Goal: Information Seeking & Learning: Learn about a topic

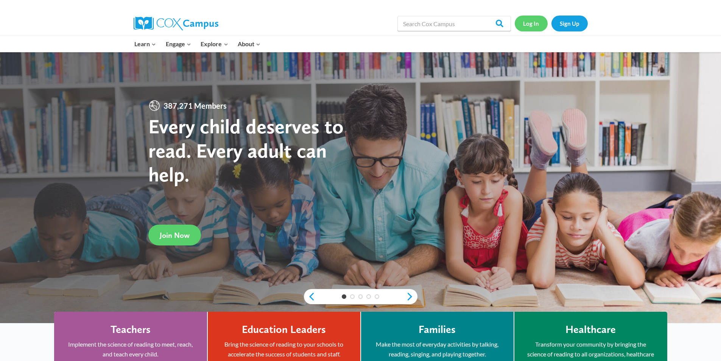
click at [529, 27] on link "Log In" at bounding box center [531, 24] width 33 height 16
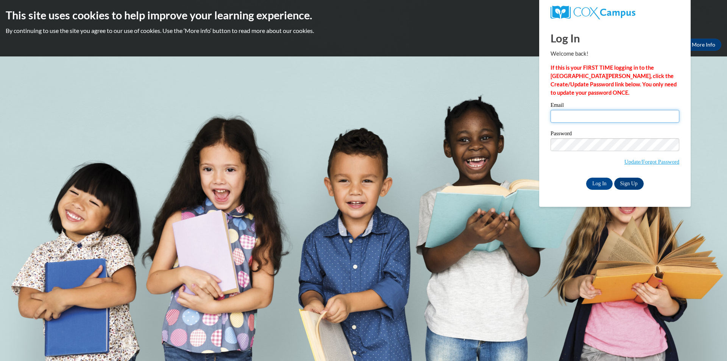
click at [566, 112] on input "Email" at bounding box center [615, 116] width 129 height 13
type input "jessicalowry20@icloud.com"
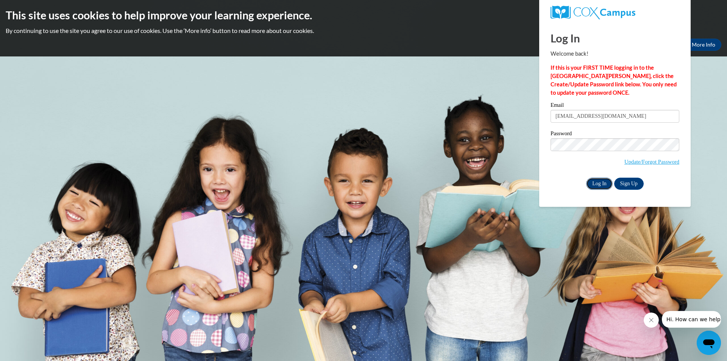
click at [601, 183] on input "Log In" at bounding box center [599, 184] width 27 height 12
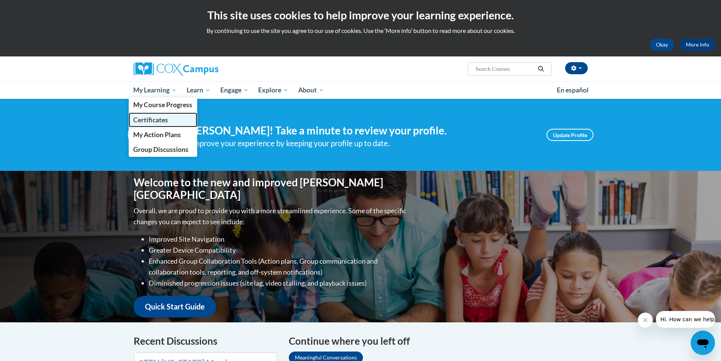
click at [142, 121] on span "Certificates" at bounding box center [150, 120] width 35 height 8
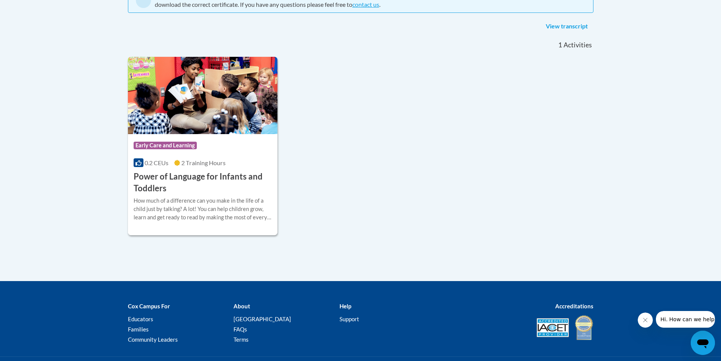
scroll to position [189, 0]
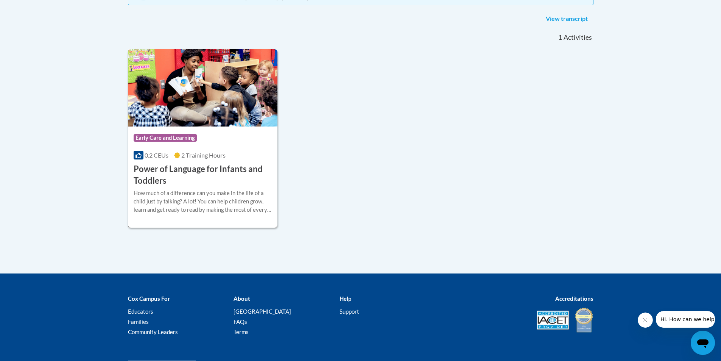
click at [173, 170] on h3 "Power of Language for Infants and Toddlers" at bounding box center [203, 174] width 139 height 23
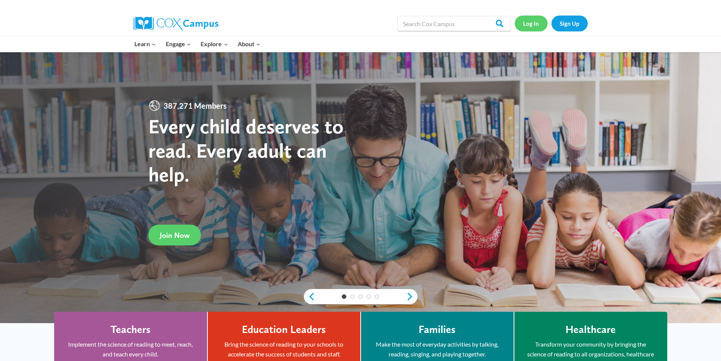
click at [528, 28] on link "Log In" at bounding box center [531, 24] width 33 height 16
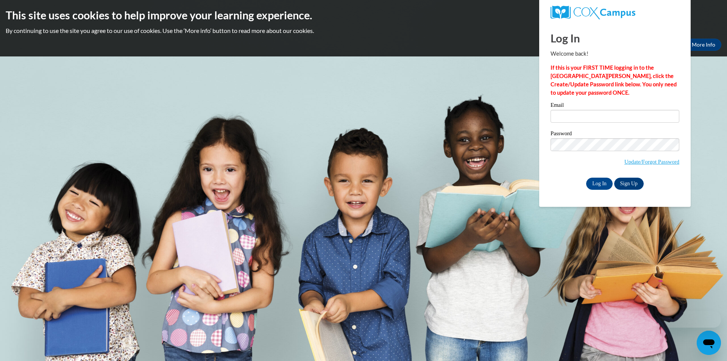
click at [557, 108] on label "Email" at bounding box center [615, 106] width 129 height 8
click at [557, 110] on input "Email" at bounding box center [615, 116] width 129 height 13
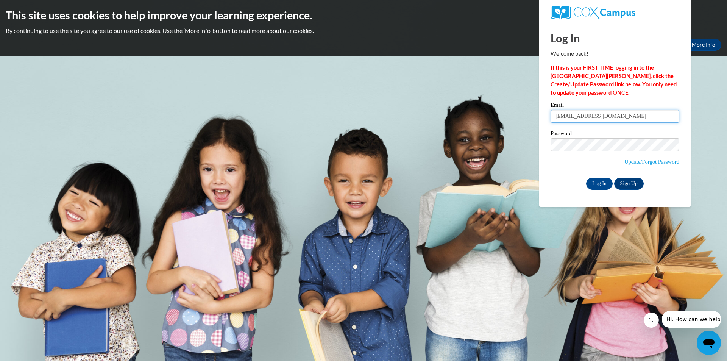
type input "[EMAIL_ADDRESS][DOMAIN_NAME]"
click at [600, 183] on input "Log In" at bounding box center [599, 184] width 27 height 12
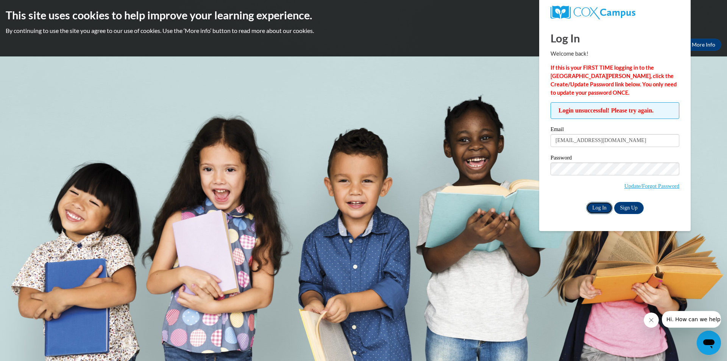
click at [591, 210] on input "Log In" at bounding box center [599, 208] width 27 height 12
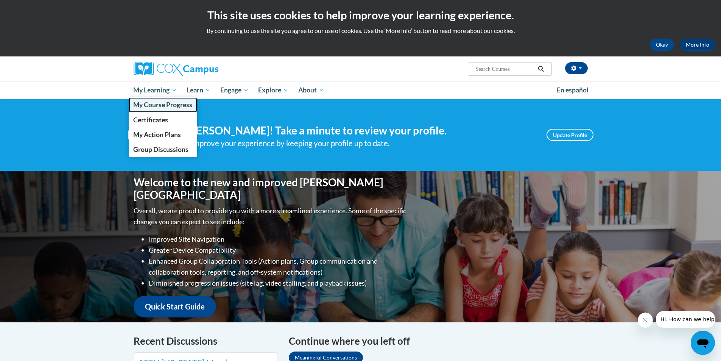
click at [156, 101] on span "My Course Progress" at bounding box center [162, 105] width 59 height 8
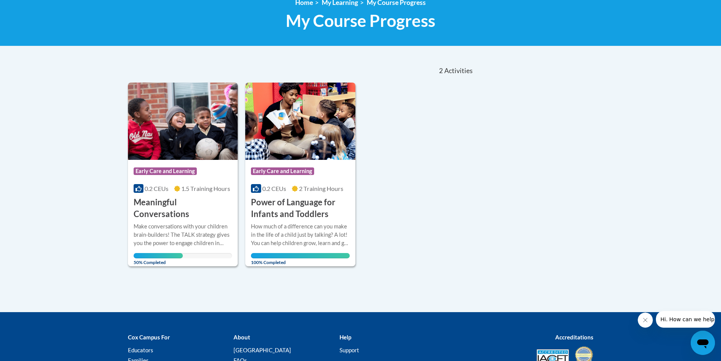
scroll to position [114, 0]
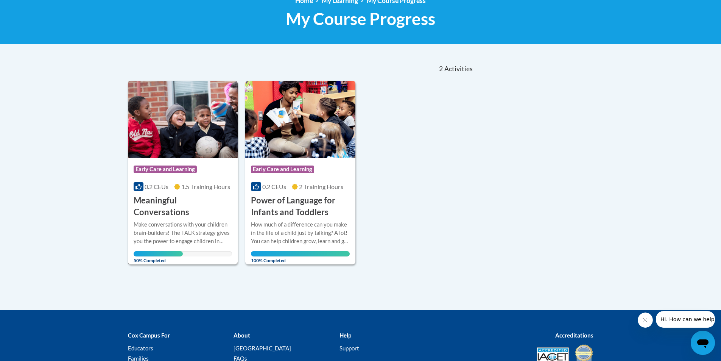
click at [173, 202] on h3 "Meaningful Conversations" at bounding box center [183, 206] width 99 height 23
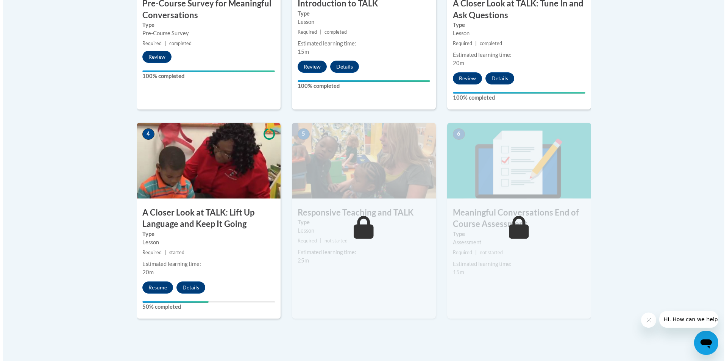
scroll to position [379, 0]
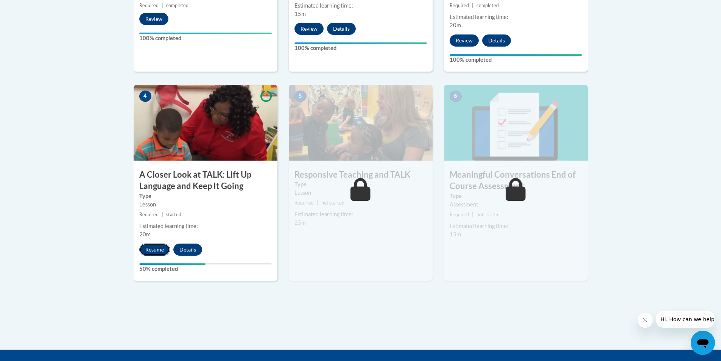
click at [154, 249] on button "Resume" at bounding box center [154, 249] width 31 height 12
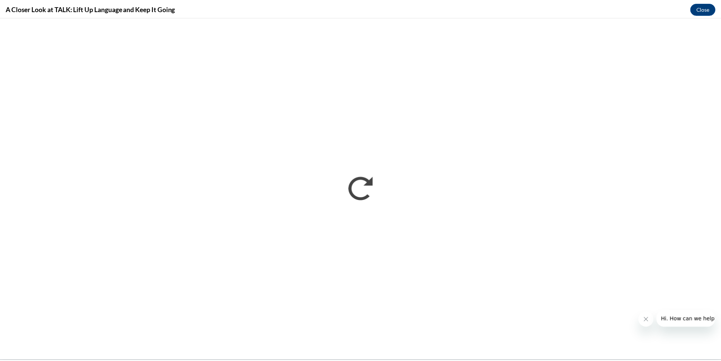
scroll to position [0, 0]
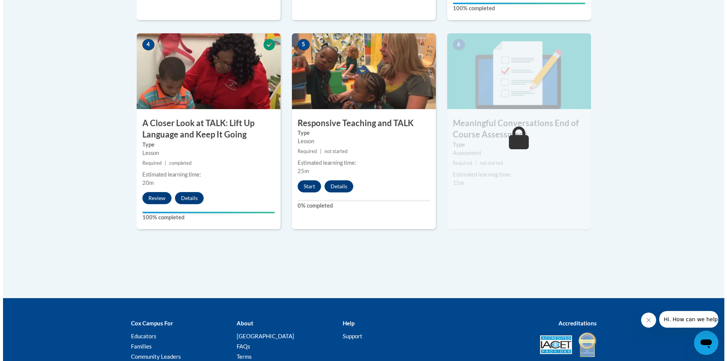
scroll to position [454, 0]
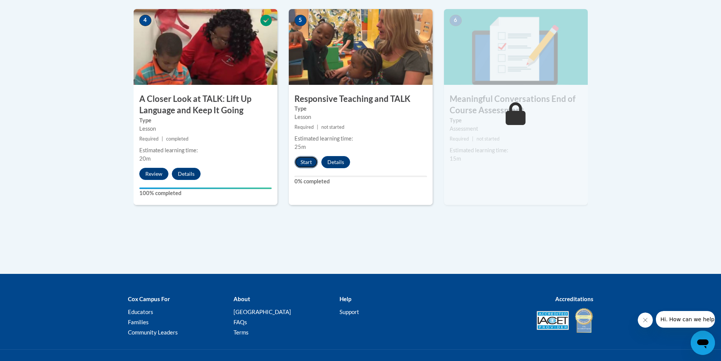
click at [304, 163] on button "Start" at bounding box center [306, 162] width 23 height 12
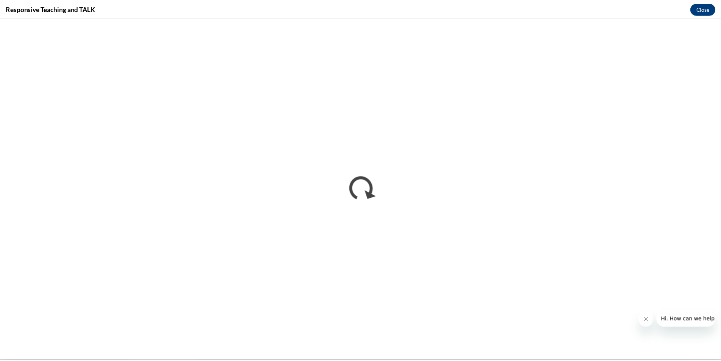
scroll to position [0, 0]
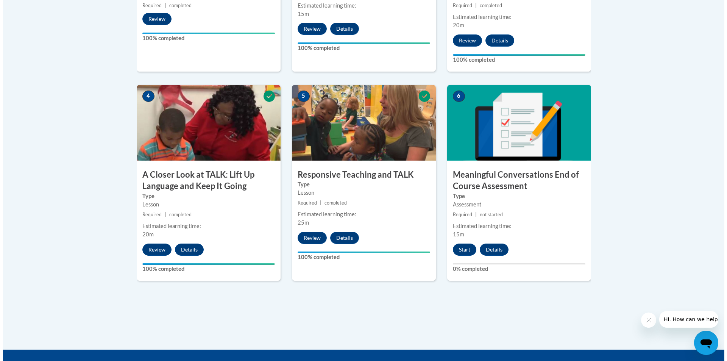
scroll to position [417, 0]
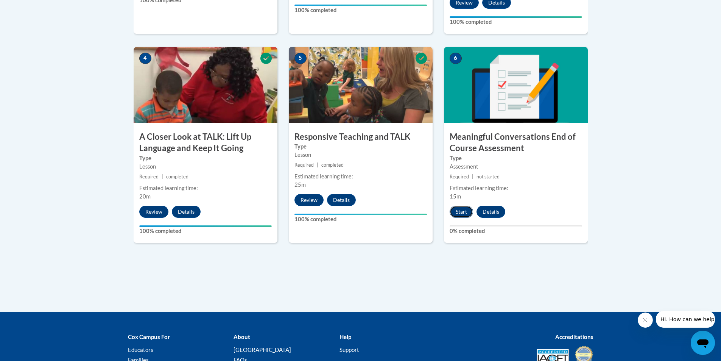
click at [460, 214] on button "Start" at bounding box center [461, 212] width 23 height 12
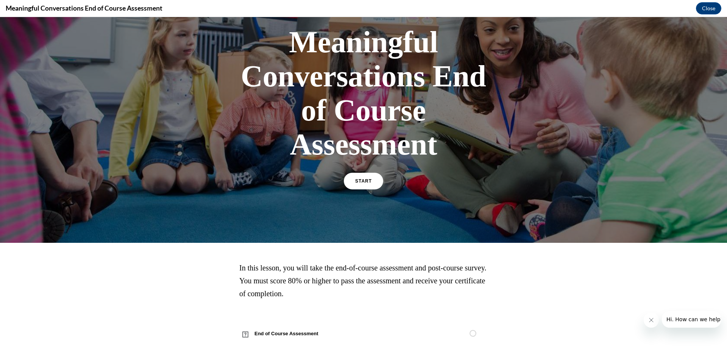
scroll to position [49, 0]
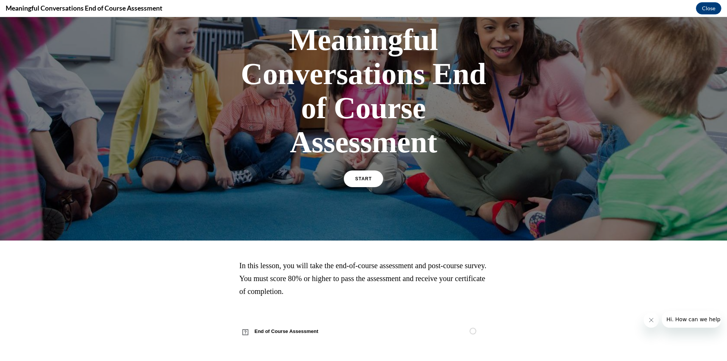
click at [368, 169] on div "Meaningful Conversations End of Course Assessment START" at bounding box center [363, 104] width 265 height 178
click at [362, 186] on link "START" at bounding box center [363, 178] width 41 height 17
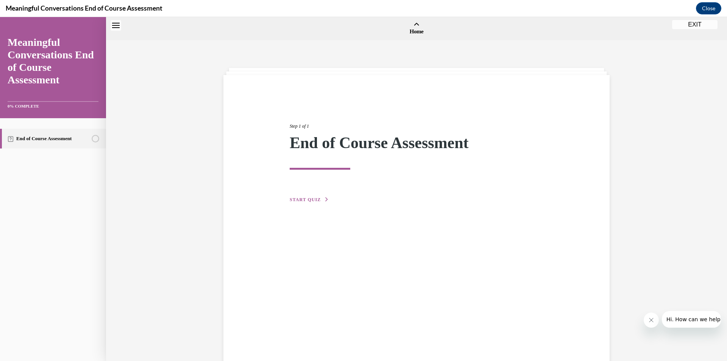
scroll to position [23, 0]
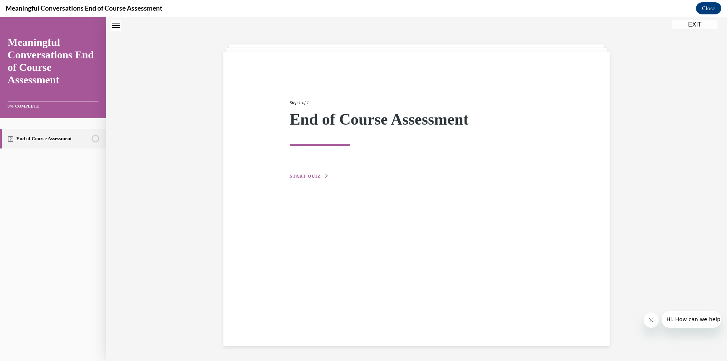
click at [308, 176] on span "START QUIZ" at bounding box center [305, 175] width 31 height 5
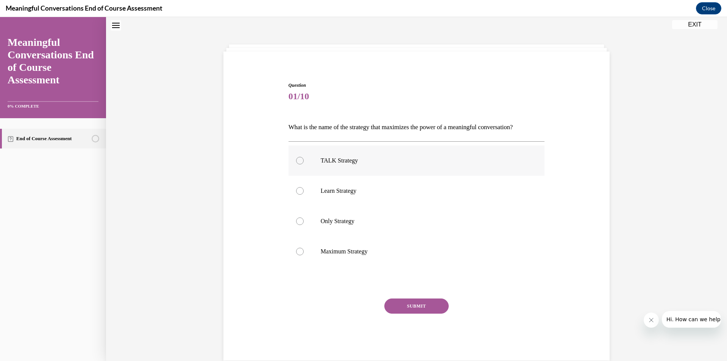
click at [296, 162] on div at bounding box center [300, 161] width 8 height 8
click at [296, 162] on input "TALK Strategy" at bounding box center [300, 161] width 8 height 8
radio input "true"
click at [437, 310] on button "SUBMIT" at bounding box center [416, 305] width 64 height 15
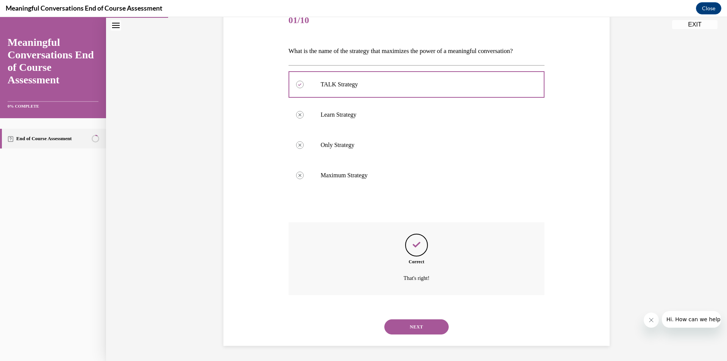
click at [433, 325] on button "NEXT" at bounding box center [416, 326] width 64 height 15
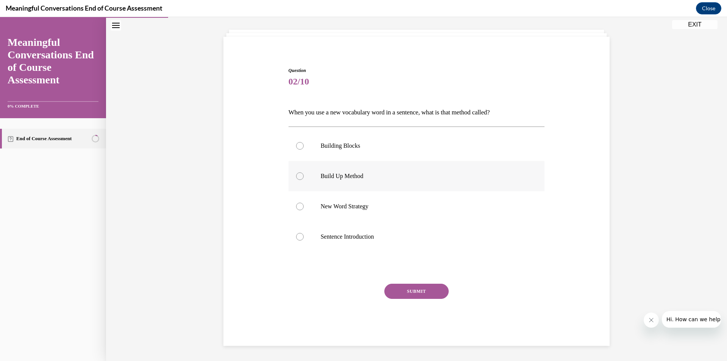
click at [297, 174] on div at bounding box center [300, 176] width 8 height 8
click at [297, 174] on input "Build Up Method" at bounding box center [300, 176] width 8 height 8
radio input "true"
click at [441, 288] on button "SUBMIT" at bounding box center [416, 291] width 64 height 15
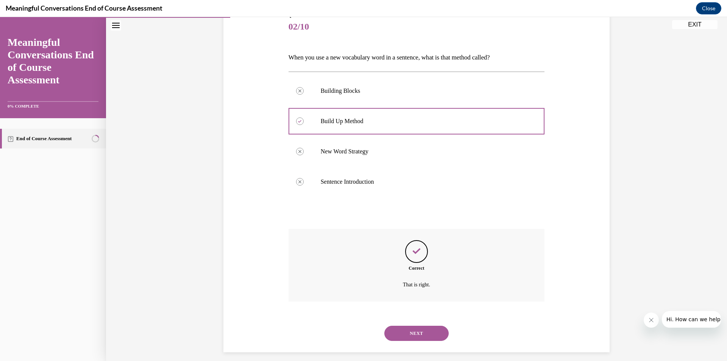
scroll to position [100, 0]
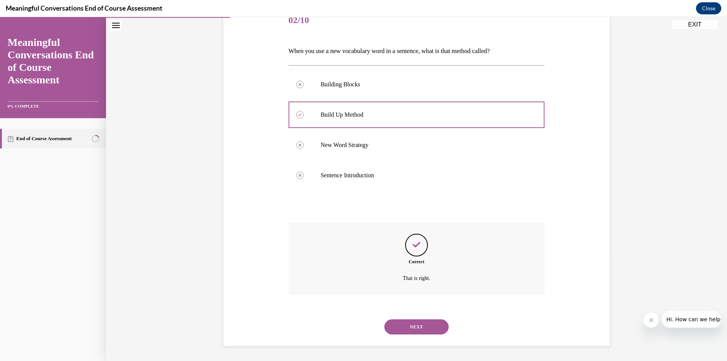
click at [408, 332] on button "NEXT" at bounding box center [416, 326] width 64 height 15
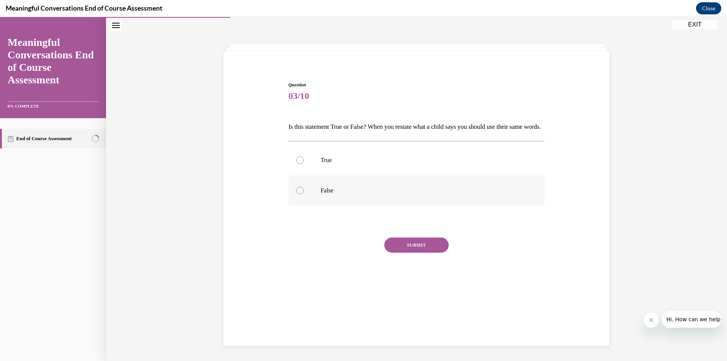
click at [296, 194] on div at bounding box center [300, 191] width 8 height 8
click at [296, 194] on input "False" at bounding box center [300, 191] width 8 height 8
radio input "true"
click at [408, 253] on button "SUBMIT" at bounding box center [416, 244] width 64 height 15
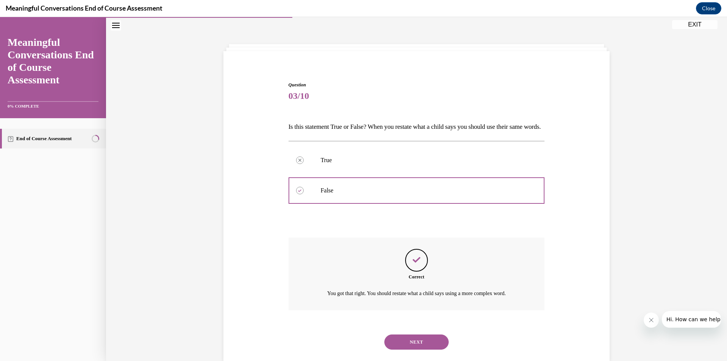
scroll to position [52, 0]
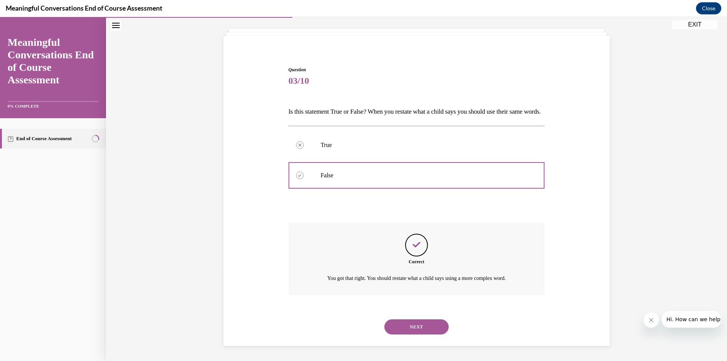
click at [405, 317] on div "NEXT" at bounding box center [417, 327] width 256 height 30
click at [415, 334] on div "NEXT" at bounding box center [417, 327] width 256 height 30
click at [413, 325] on button "NEXT" at bounding box center [416, 326] width 64 height 15
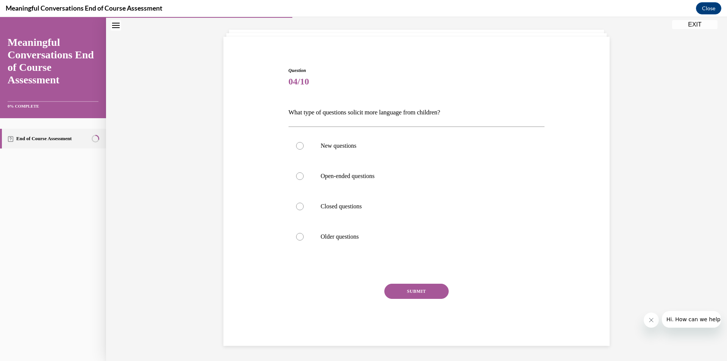
scroll to position [26, 0]
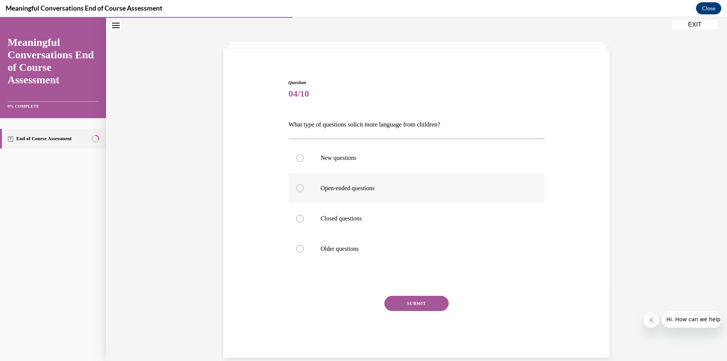
click at [298, 184] on div at bounding box center [300, 188] width 8 height 8
click at [298, 184] on input "Open-ended questions" at bounding box center [300, 188] width 8 height 8
radio input "true"
click at [416, 299] on button "SUBMIT" at bounding box center [416, 303] width 64 height 15
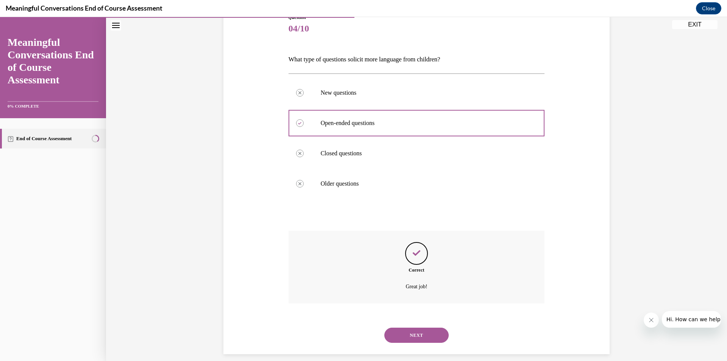
scroll to position [100, 0]
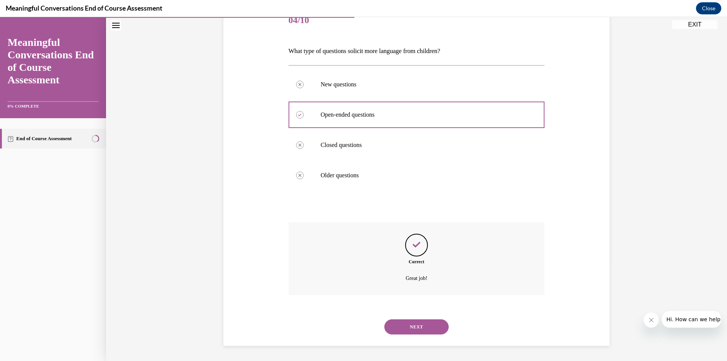
click at [417, 324] on button "NEXT" at bounding box center [416, 326] width 64 height 15
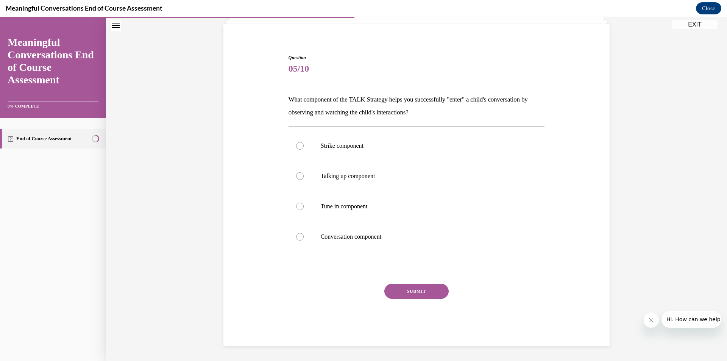
scroll to position [51, 0]
click at [299, 205] on div at bounding box center [300, 207] width 8 height 8
click at [299, 205] on input "Tune in component" at bounding box center [300, 207] width 8 height 8
radio input "true"
click at [405, 287] on button "SUBMIT" at bounding box center [416, 291] width 64 height 15
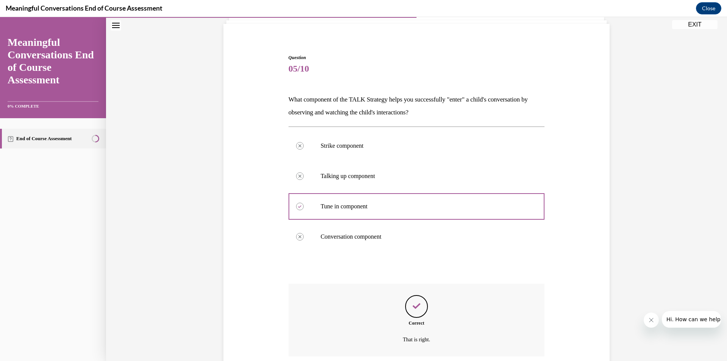
scroll to position [112, 0]
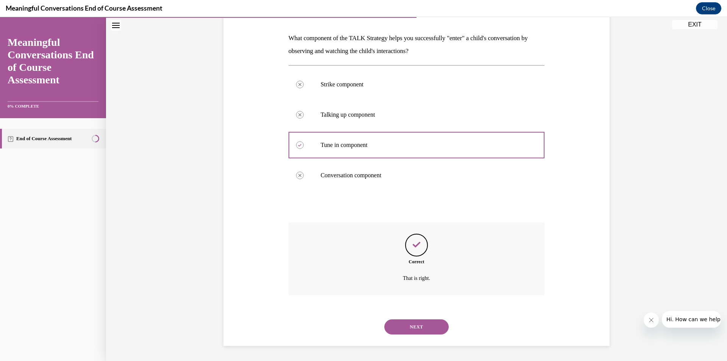
click at [404, 329] on button "NEXT" at bounding box center [416, 326] width 64 height 15
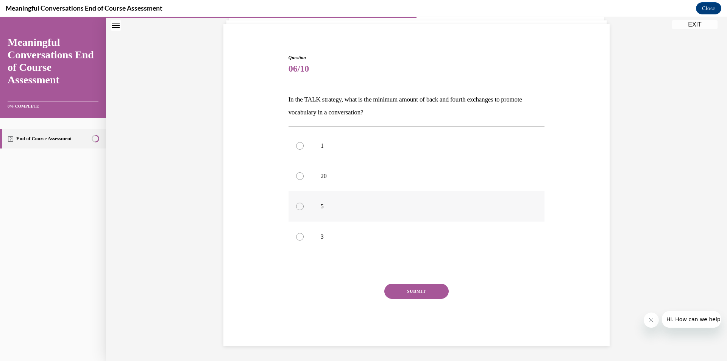
click at [293, 206] on label "5" at bounding box center [417, 206] width 256 height 30
click at [296, 206] on input "5" at bounding box center [300, 207] width 8 height 8
radio input "true"
click at [405, 287] on button "SUBMIT" at bounding box center [416, 291] width 64 height 15
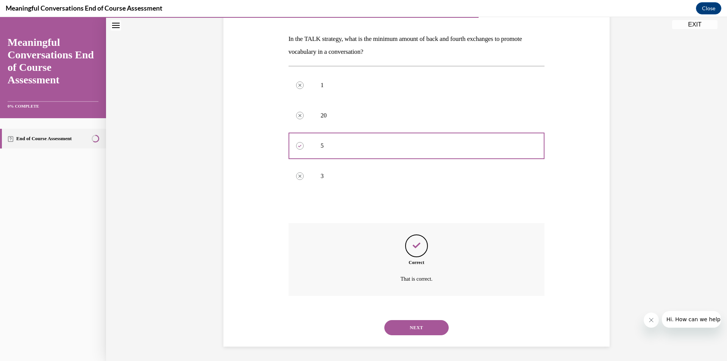
scroll to position [112, 0]
click at [389, 325] on button "NEXT" at bounding box center [416, 326] width 64 height 15
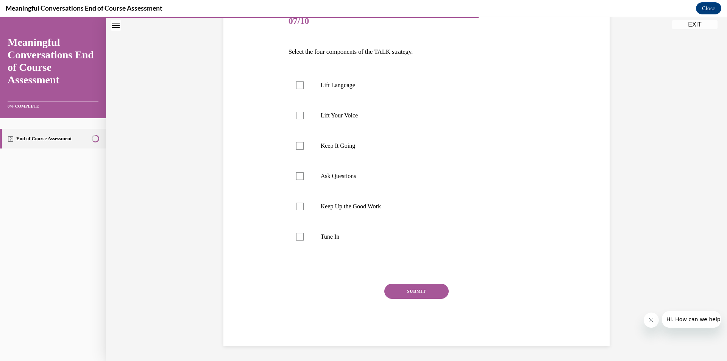
scroll to position [85, 0]
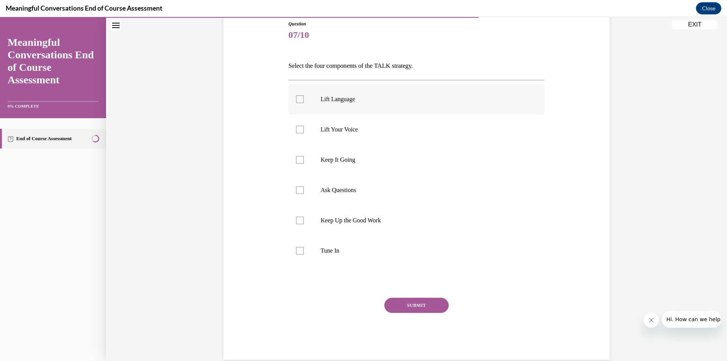
click at [296, 101] on div at bounding box center [300, 99] width 8 height 8
click at [296, 101] on input "Lift Language" at bounding box center [300, 99] width 8 height 8
checkbox input "true"
click at [296, 190] on div at bounding box center [300, 190] width 8 height 8
click at [296, 190] on input "Ask Questions" at bounding box center [300, 190] width 8 height 8
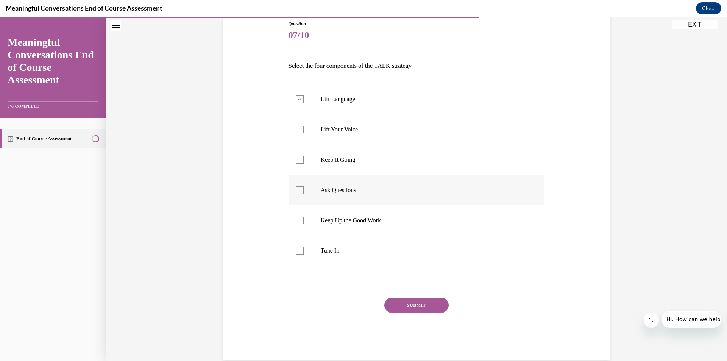
checkbox input "true"
click at [296, 250] on div at bounding box center [300, 251] width 8 height 8
click at [296, 250] on input "Tune In" at bounding box center [300, 251] width 8 height 8
checkbox input "true"
click at [296, 159] on div at bounding box center [300, 160] width 8 height 8
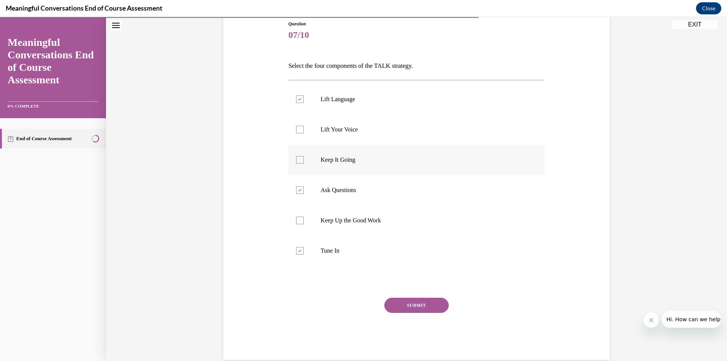
click at [296, 159] on input "Keep It Going" at bounding box center [300, 160] width 8 height 8
checkbox input "true"
click at [420, 305] on button "SUBMIT" at bounding box center [416, 305] width 64 height 15
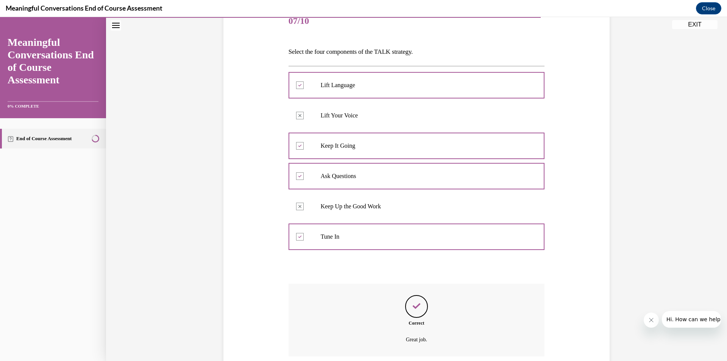
scroll to position [160, 0]
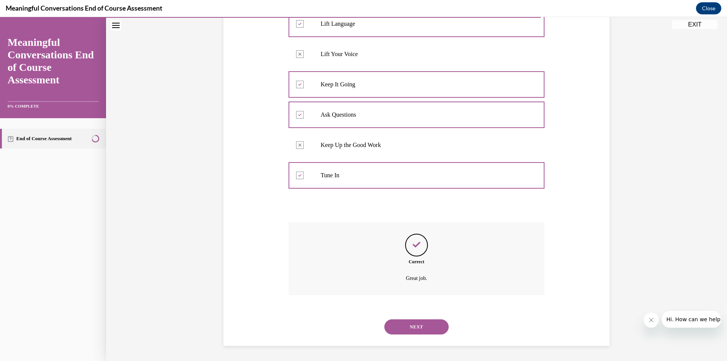
click at [434, 321] on button "NEXT" at bounding box center [416, 326] width 64 height 15
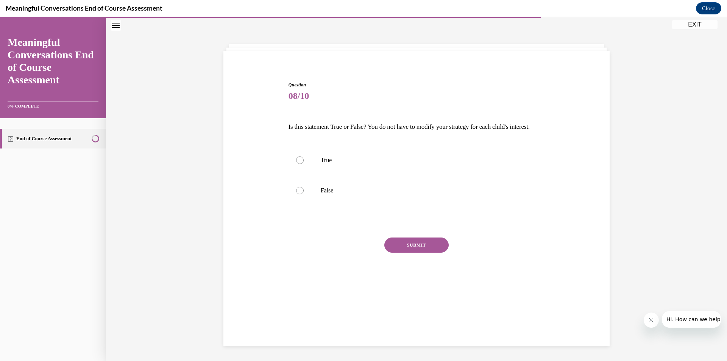
scroll to position [24, 0]
click at [296, 194] on div at bounding box center [300, 191] width 8 height 8
click at [296, 194] on input "False" at bounding box center [300, 191] width 8 height 8
radio input "true"
click at [392, 253] on button "SUBMIT" at bounding box center [416, 244] width 64 height 15
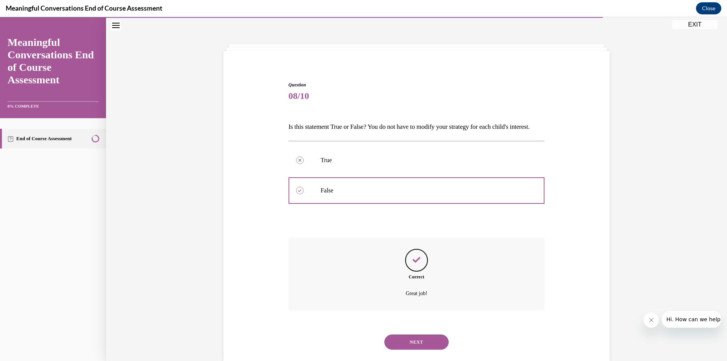
scroll to position [52, 0]
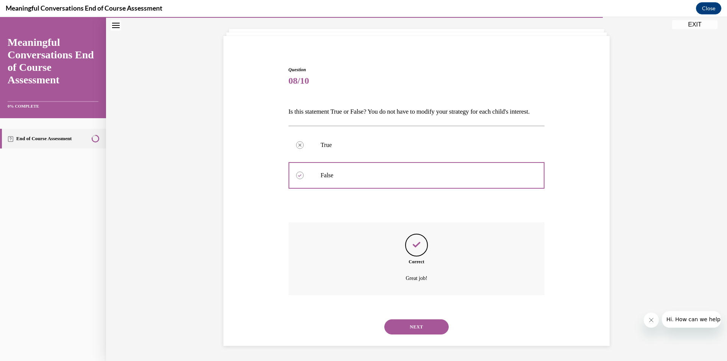
click at [398, 329] on button "NEXT" at bounding box center [416, 326] width 64 height 15
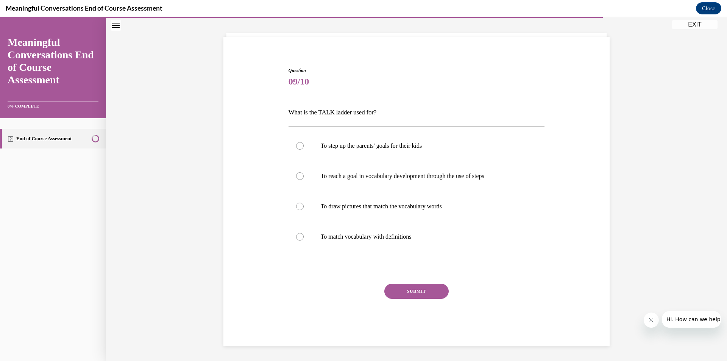
scroll to position [26, 0]
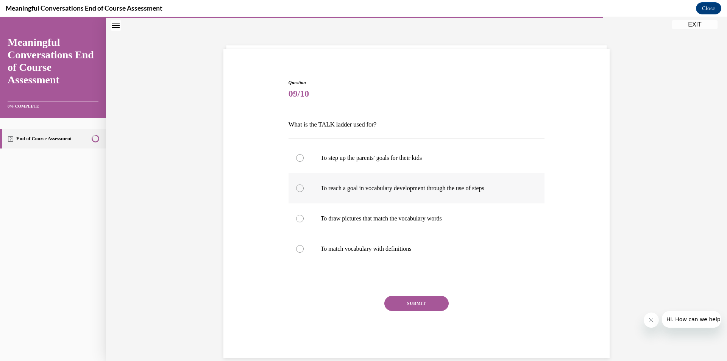
click at [296, 190] on div at bounding box center [300, 188] width 8 height 8
click at [296, 190] on input "To reach a goal in vocabulary development through the use of steps" at bounding box center [300, 188] width 8 height 8
radio input "true"
click at [403, 300] on button "SUBMIT" at bounding box center [416, 303] width 64 height 15
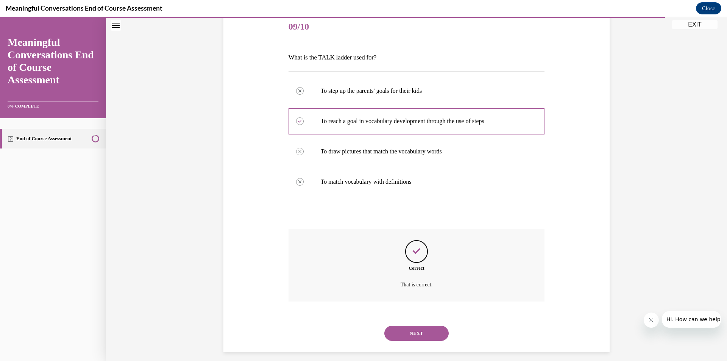
scroll to position [100, 0]
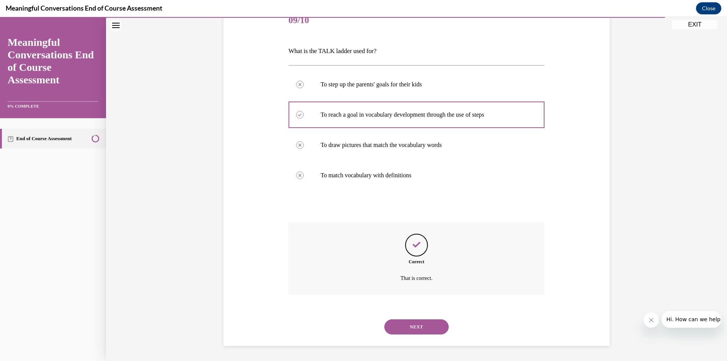
click at [390, 321] on button "NEXT" at bounding box center [416, 326] width 64 height 15
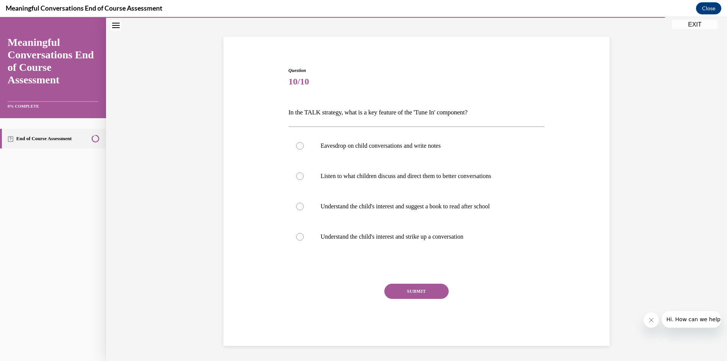
scroll to position [38, 0]
click at [297, 240] on div at bounding box center [300, 237] width 8 height 8
click at [297, 240] on input "Understand the child's interest and strike up a conversation" at bounding box center [300, 237] width 8 height 8
radio input "true"
click at [405, 287] on button "SUBMIT" at bounding box center [416, 291] width 64 height 15
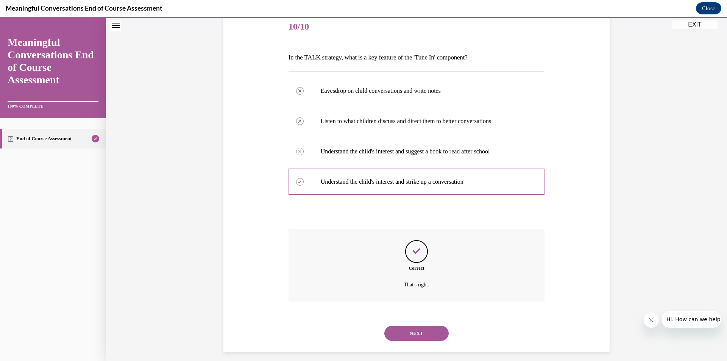
scroll to position [100, 0]
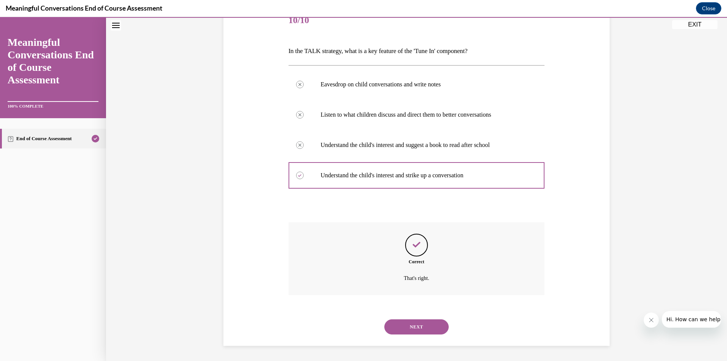
click at [400, 325] on button "NEXT" at bounding box center [416, 326] width 64 height 15
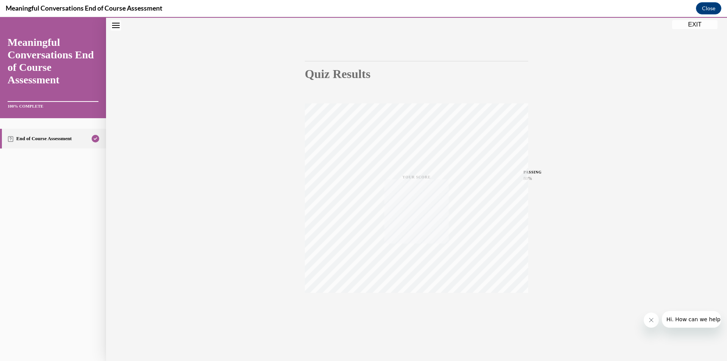
scroll to position [44, 0]
click at [677, 27] on button "EXIT" at bounding box center [694, 24] width 45 height 9
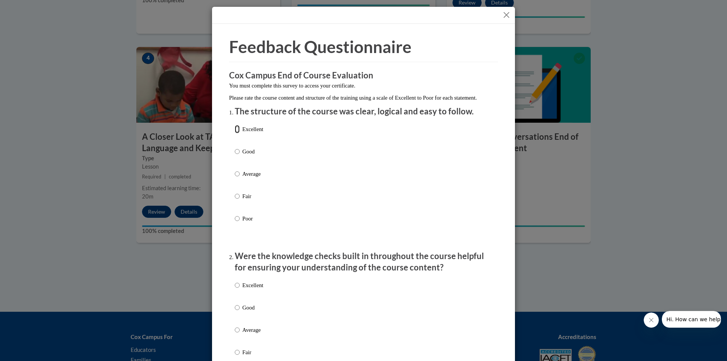
click at [236, 133] on input "Excellent" at bounding box center [237, 129] width 5 height 8
radio input "true"
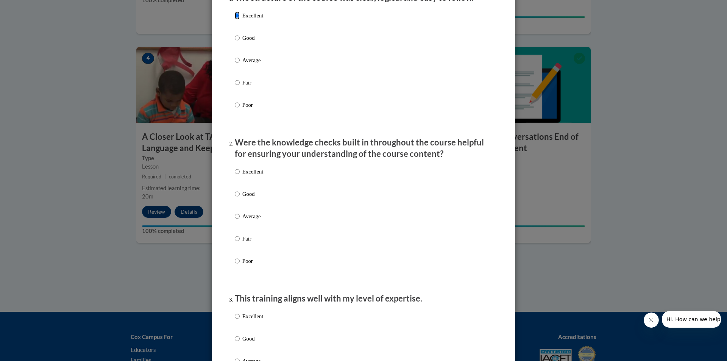
scroll to position [151, 0]
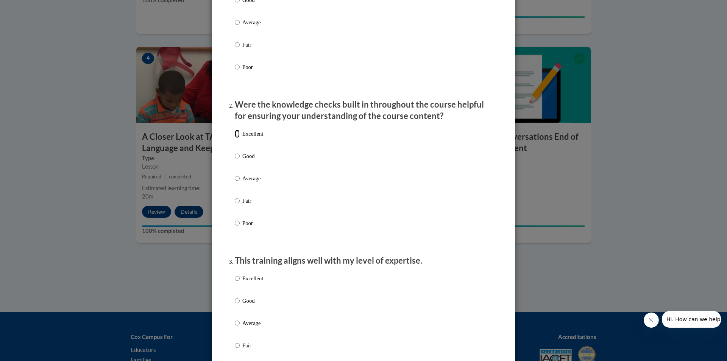
click at [237, 138] on input "Excellent" at bounding box center [237, 134] width 5 height 8
radio input "true"
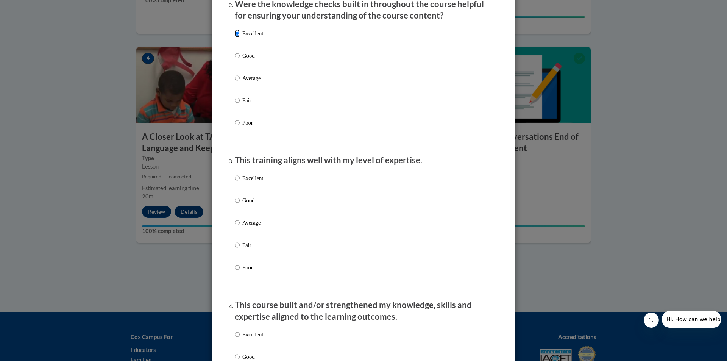
scroll to position [265, 0]
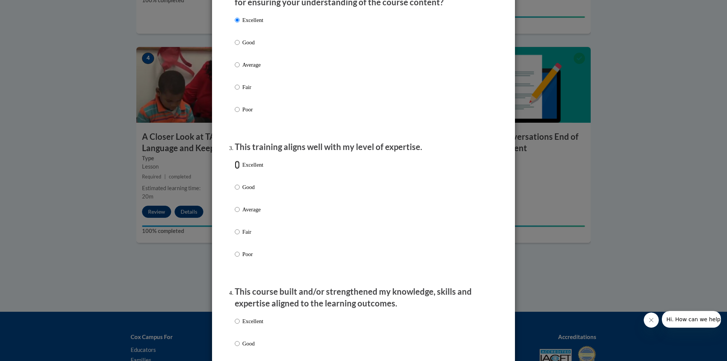
click at [235, 169] on input "Excellent" at bounding box center [237, 165] width 5 height 8
radio input "true"
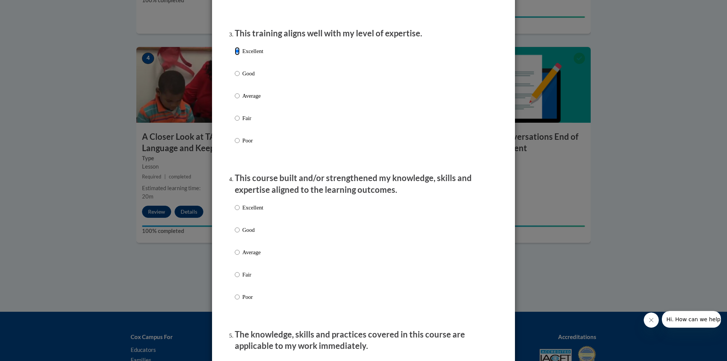
scroll to position [417, 0]
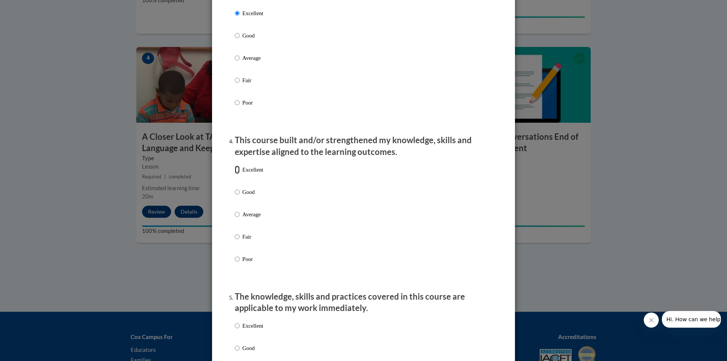
click at [237, 174] on input "Excellent" at bounding box center [237, 169] width 5 height 8
radio input "true"
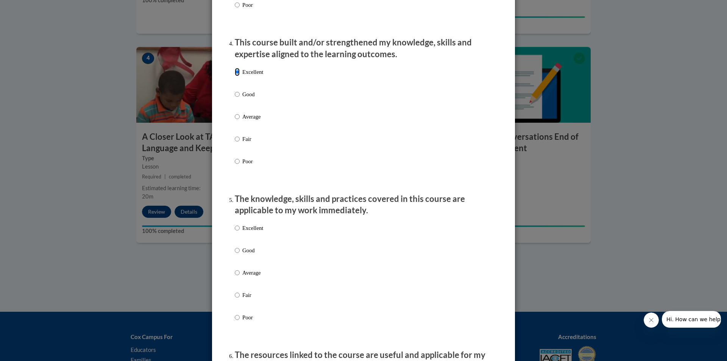
scroll to position [568, 0]
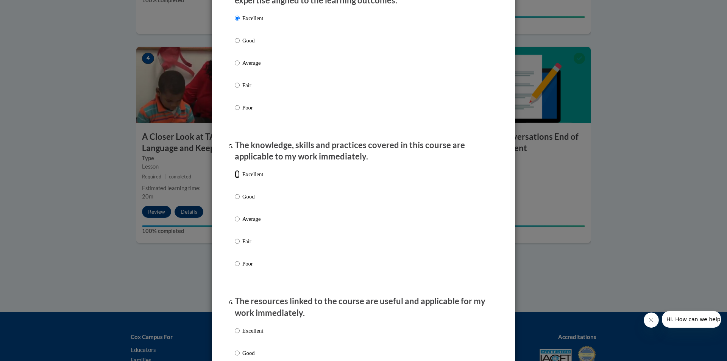
click at [235, 178] on input "Excellent" at bounding box center [237, 174] width 5 height 8
radio input "true"
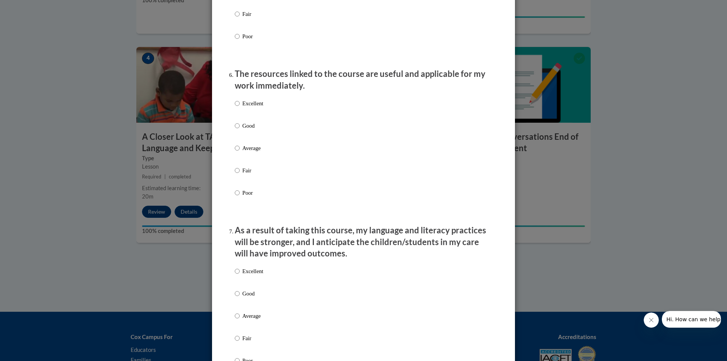
scroll to position [833, 0]
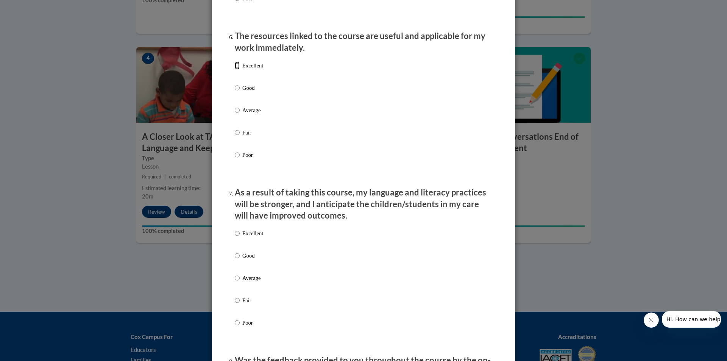
click at [236, 70] on input "Excellent" at bounding box center [237, 65] width 5 height 8
radio input "true"
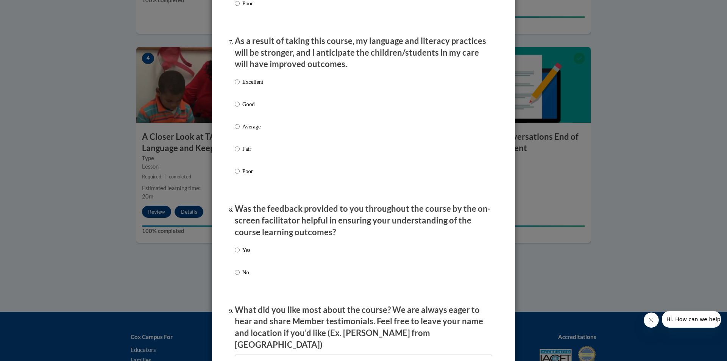
scroll to position [1022, 0]
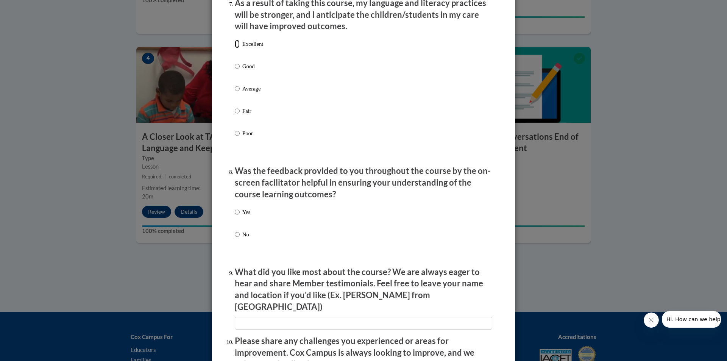
click at [235, 48] on input "Excellent" at bounding box center [237, 44] width 5 height 8
radio input "true"
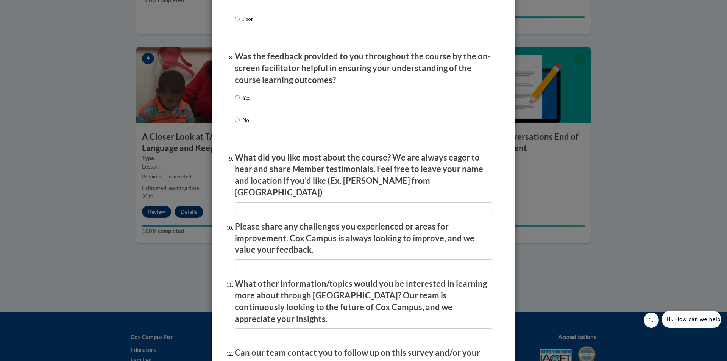
scroll to position [1174, 0]
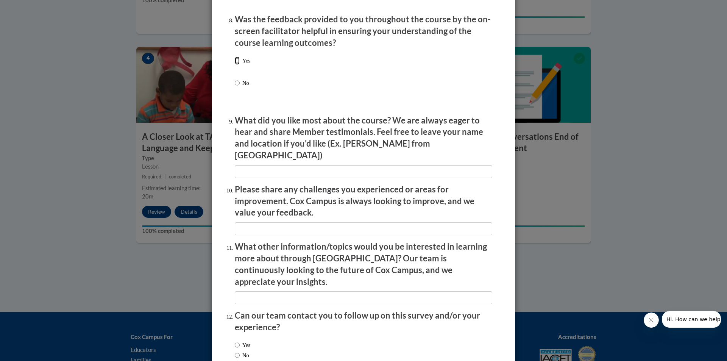
click at [236, 65] on input "Yes" at bounding box center [237, 60] width 5 height 8
radio input "true"
click at [274, 166] on input "textbox" at bounding box center [363, 171] width 257 height 13
type input "t"
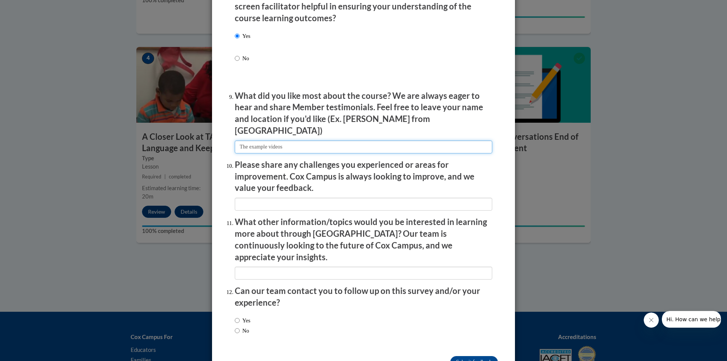
scroll to position [1212, 0]
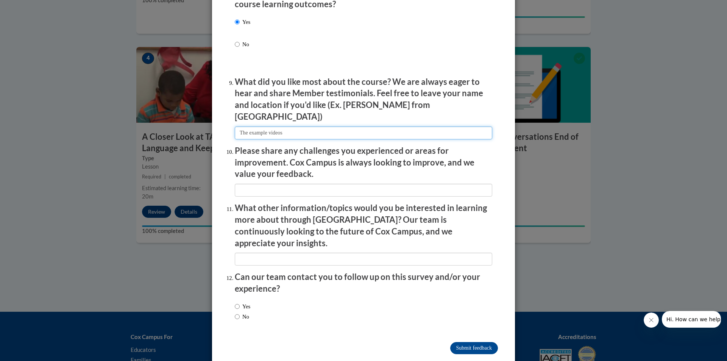
type input "The example videos"
click at [235, 312] on input "No" at bounding box center [237, 316] width 5 height 8
radio input "true"
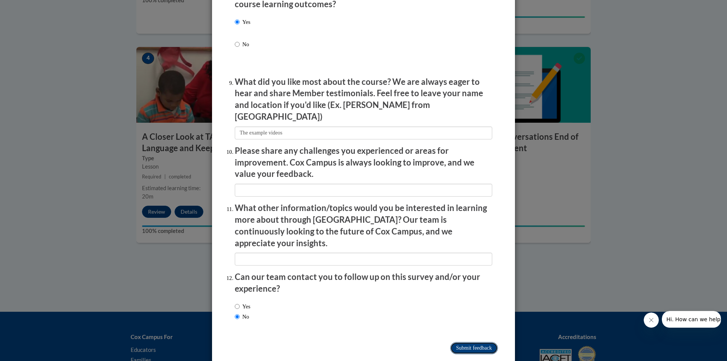
click at [452, 342] on input "Submit feedback" at bounding box center [474, 348] width 48 height 12
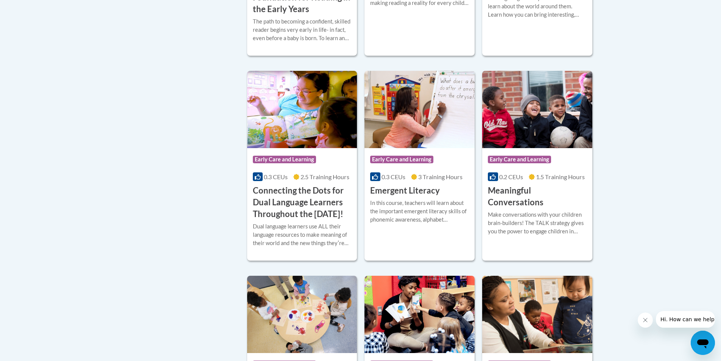
scroll to position [454, 0]
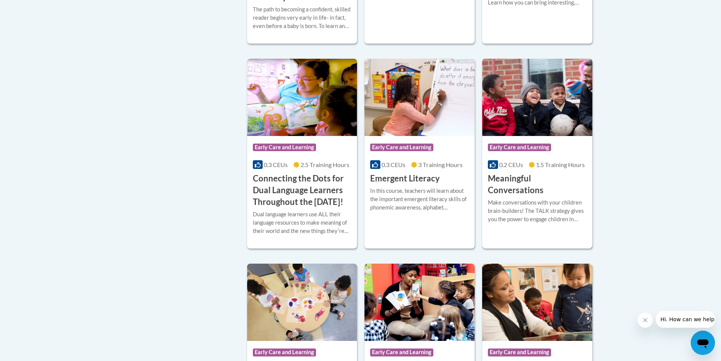
click at [512, 179] on h3 "Meaningful Conversations" at bounding box center [537, 184] width 99 height 23
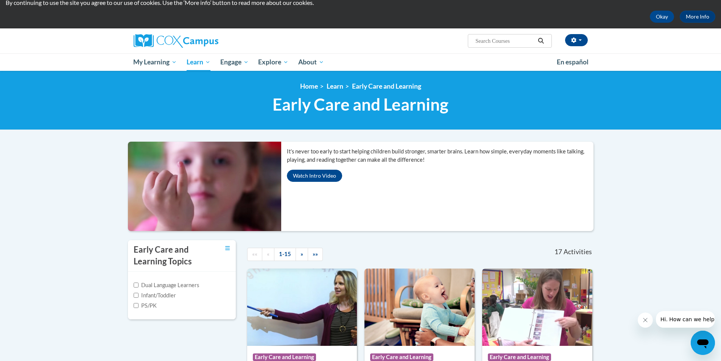
scroll to position [15, 0]
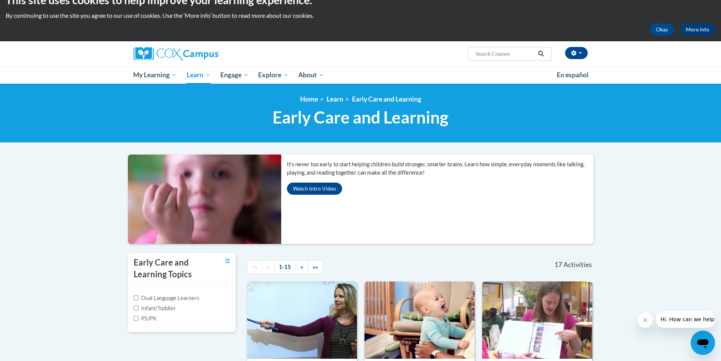
click at [484, 52] on input "Search..." at bounding box center [505, 53] width 61 height 9
type input "The Power of Language"
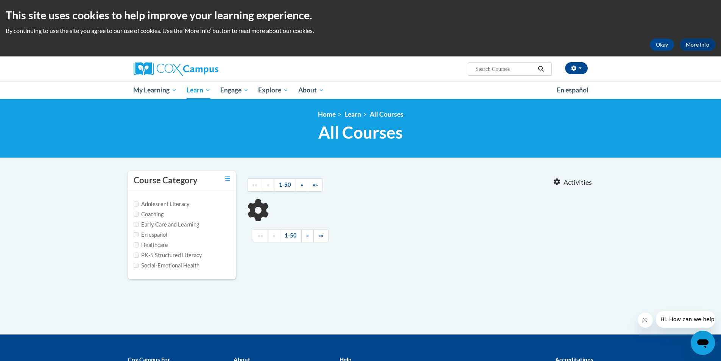
type input "The Power of Language"
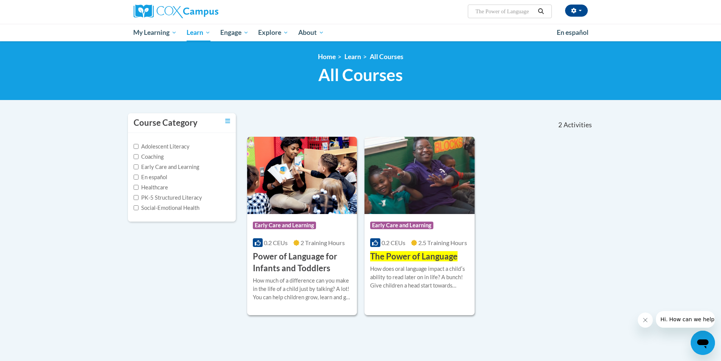
scroll to position [76, 0]
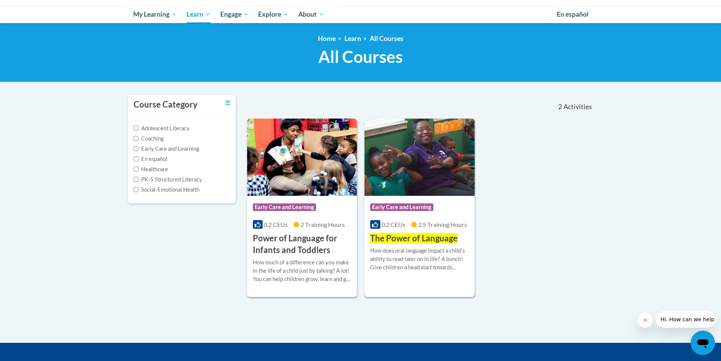
click at [398, 240] on span "The Power of Language" at bounding box center [413, 238] width 87 height 10
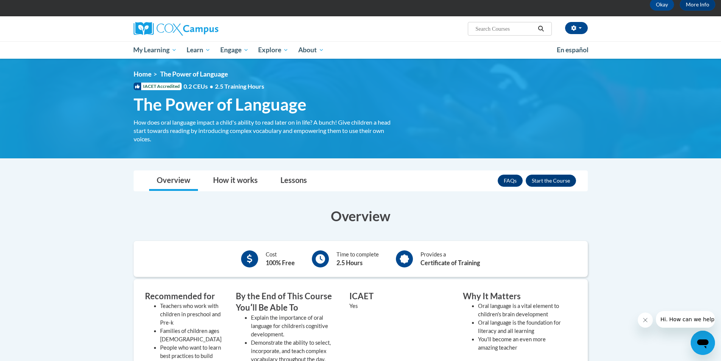
scroll to position [38, 0]
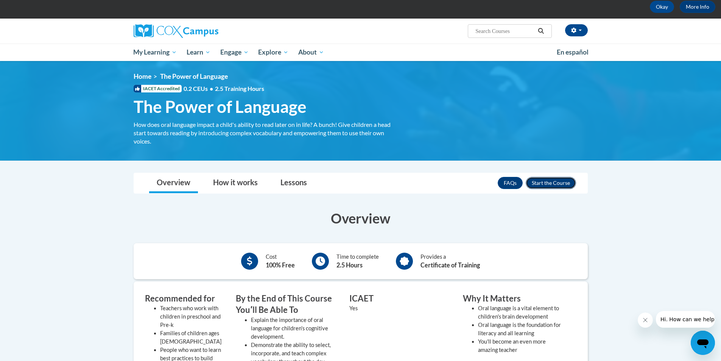
click at [573, 181] on button "Enroll" at bounding box center [551, 183] width 50 height 12
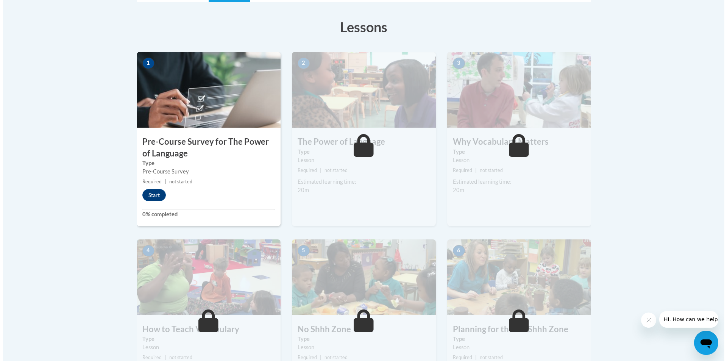
scroll to position [189, 0]
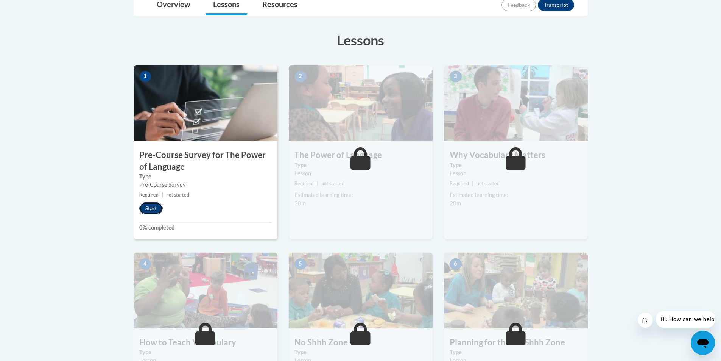
click at [153, 206] on button "Start" at bounding box center [150, 208] width 23 height 12
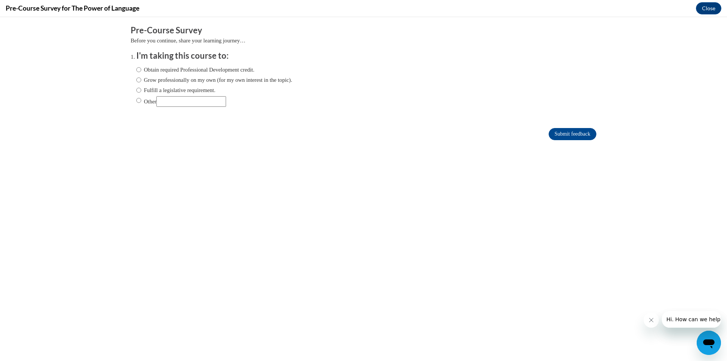
scroll to position [0, 0]
click at [136, 70] on input "Obtain required Professional Development credit." at bounding box center [138, 70] width 5 height 8
radio input "true"
click at [549, 139] on input "Submit feedback" at bounding box center [573, 134] width 48 height 12
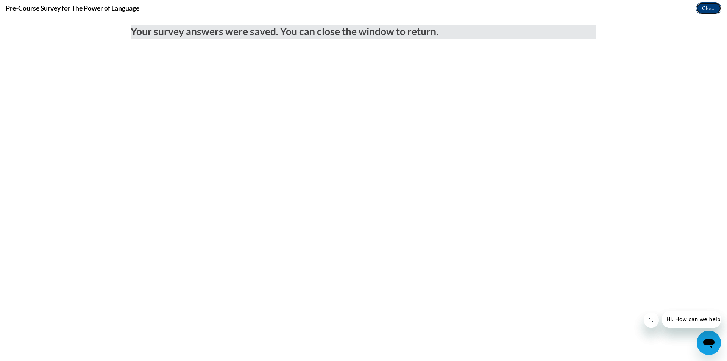
click at [699, 11] on button "Close" at bounding box center [708, 8] width 25 height 12
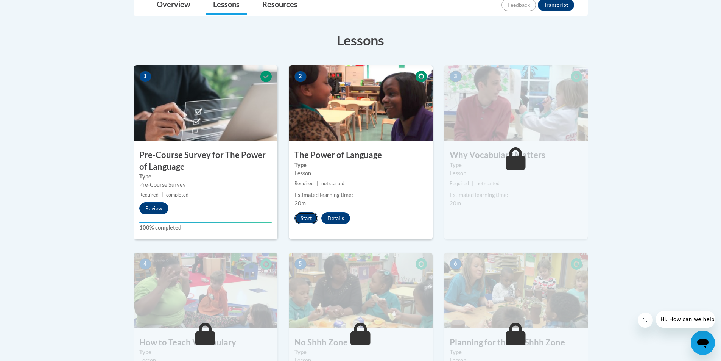
click at [308, 221] on button "Start" at bounding box center [306, 218] width 23 height 12
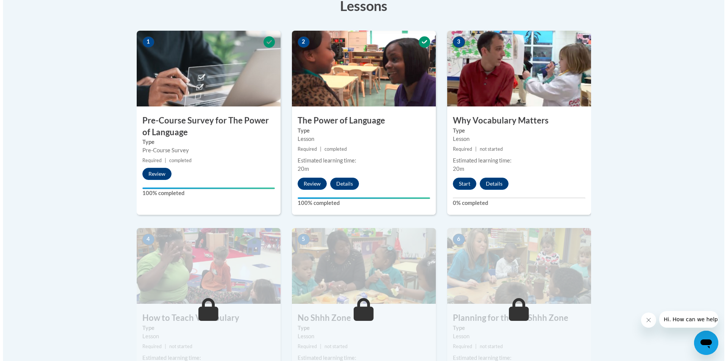
scroll to position [227, 0]
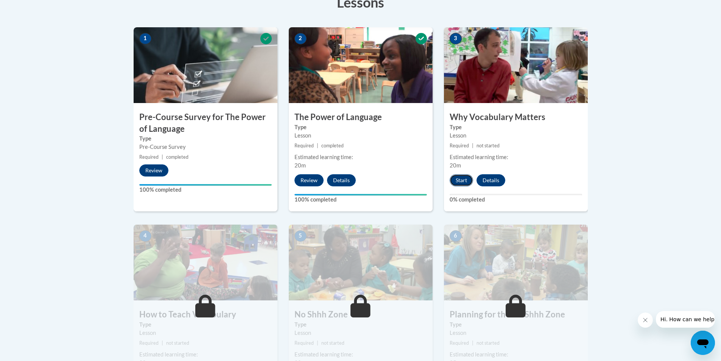
click at [466, 181] on button "Start" at bounding box center [461, 180] width 23 height 12
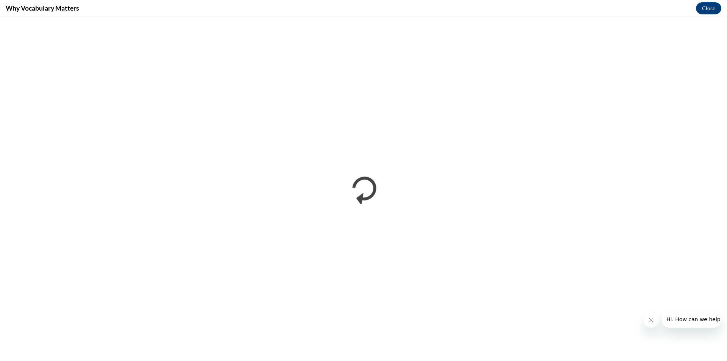
scroll to position [0, 0]
